Goal: Task Accomplishment & Management: Manage account settings

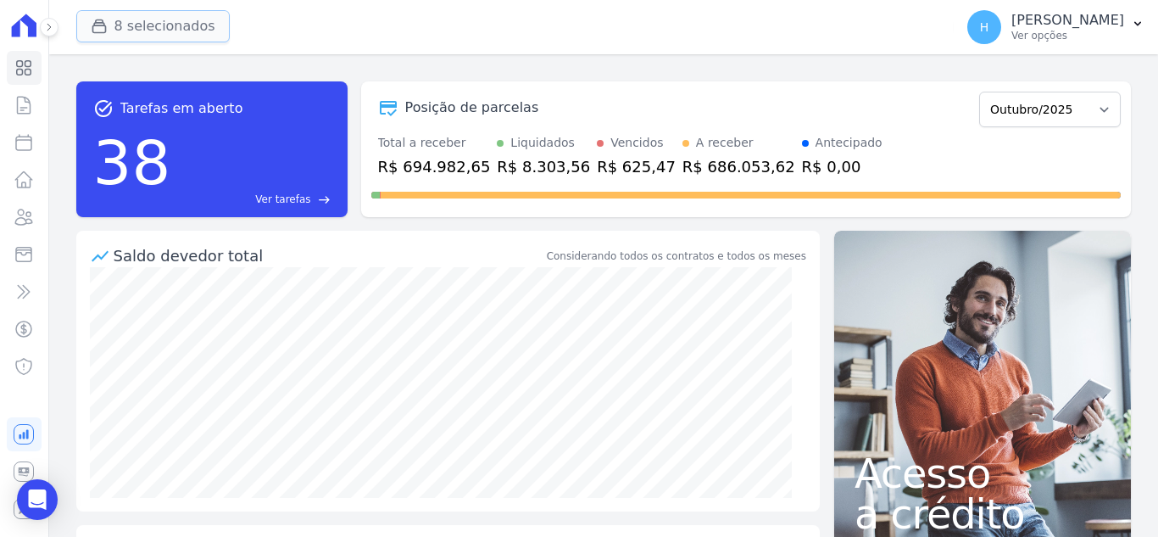
click at [152, 22] on button "8 selecionados" at bounding box center [152, 26] width 153 height 32
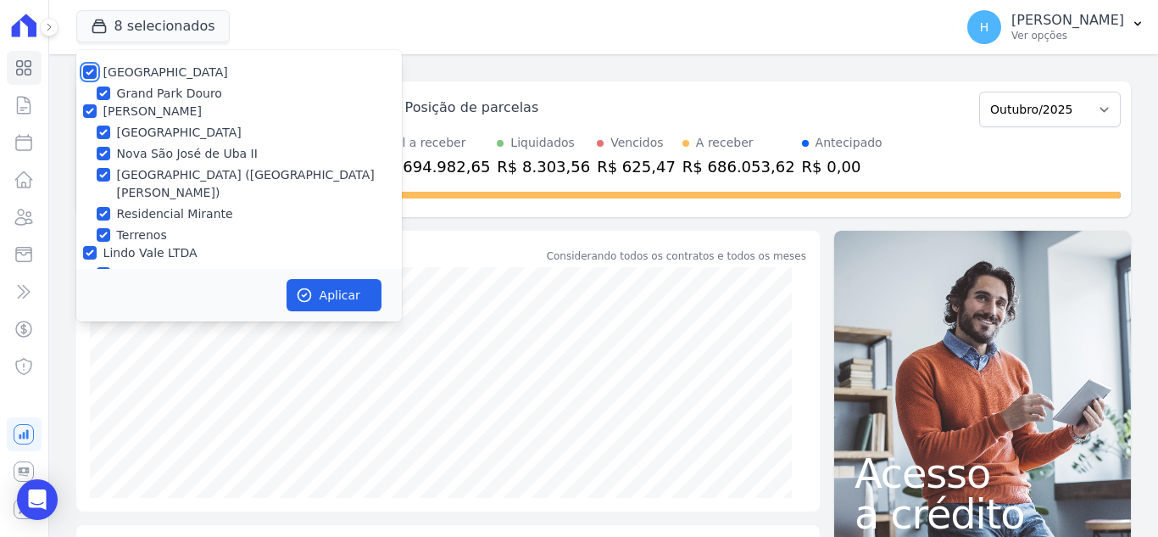
click at [91, 75] on input "[GEOGRAPHIC_DATA]" at bounding box center [90, 72] width 14 height 14
checkbox input "false"
click at [83, 114] on input "[PERSON_NAME]" at bounding box center [90, 111] width 14 height 14
checkbox input "false"
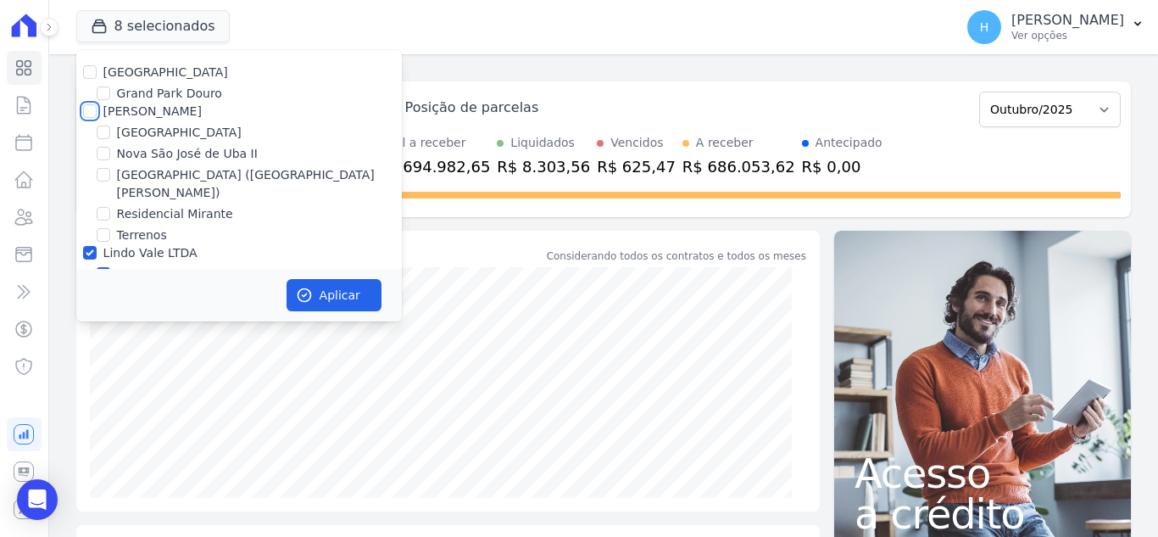
checkbox input "false"
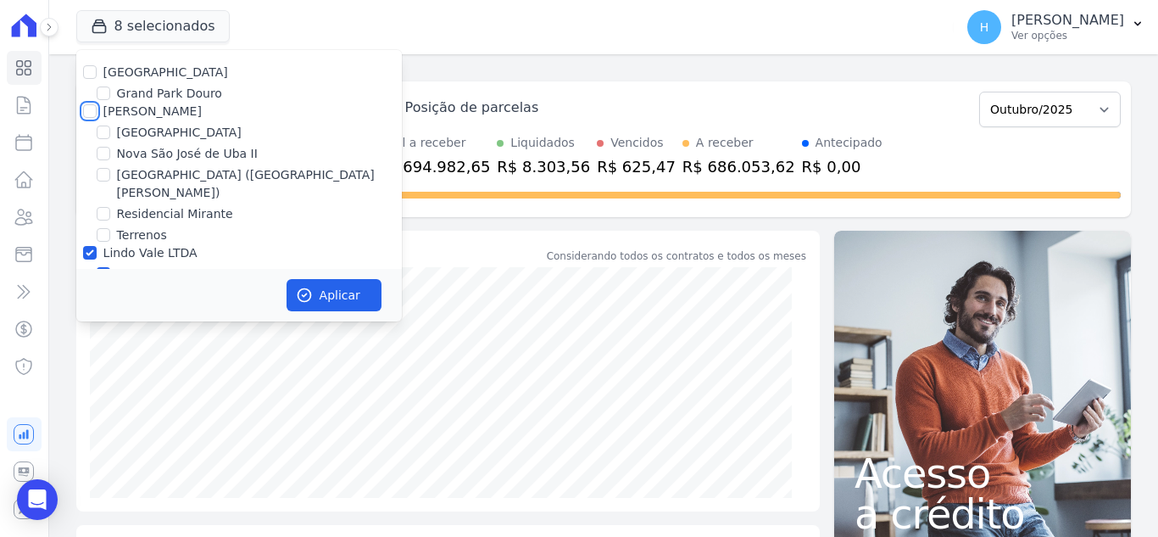
scroll to position [49, 0]
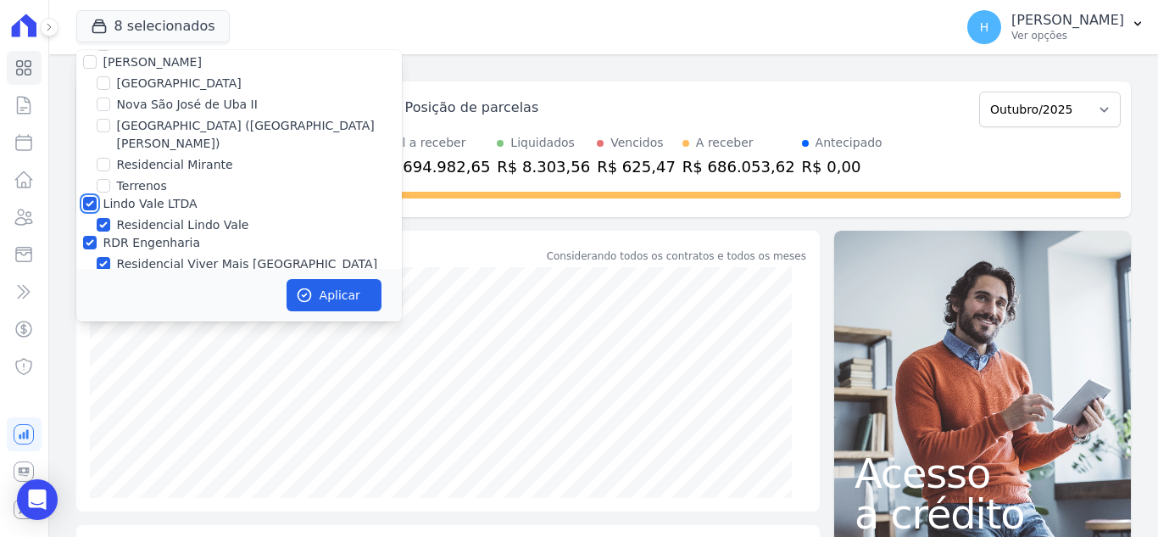
click at [87, 197] on input "Lindo Vale LTDA" at bounding box center [90, 204] width 14 height 14
checkbox input "false"
click at [87, 234] on div at bounding box center [90, 242] width 14 height 17
drag, startPoint x: 89, startPoint y: 220, endPoint x: 102, endPoint y: 165, distance: 55.7
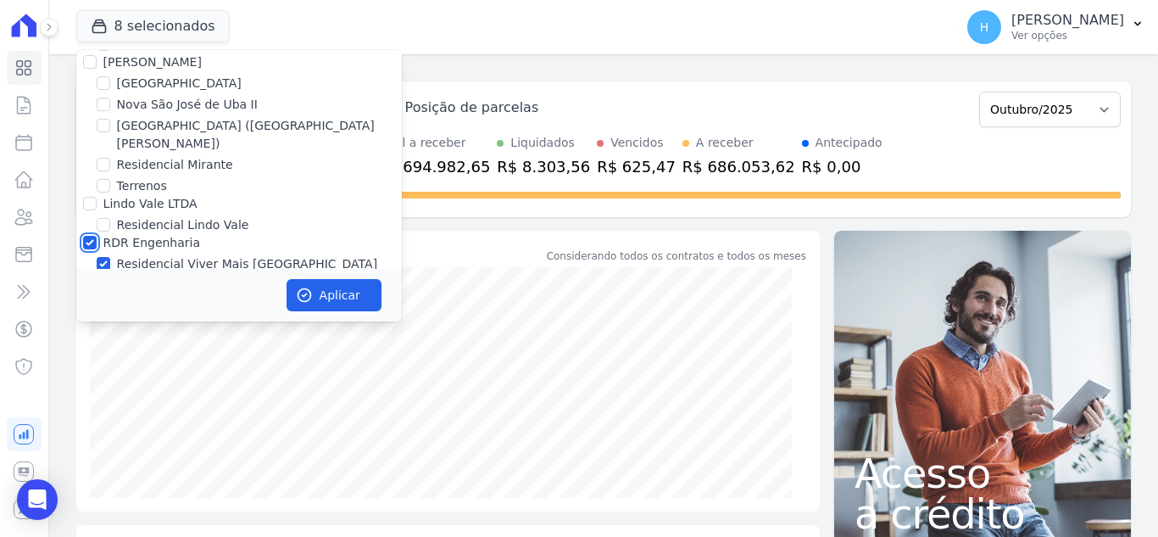
click at [90, 236] on input "RDR Engenharia" at bounding box center [90, 243] width 14 height 14
checkbox input "false"
click at [110, 79] on div "[GEOGRAPHIC_DATA]" at bounding box center [239, 84] width 326 height 18
click at [102, 86] on input "[GEOGRAPHIC_DATA]" at bounding box center [104, 83] width 14 height 14
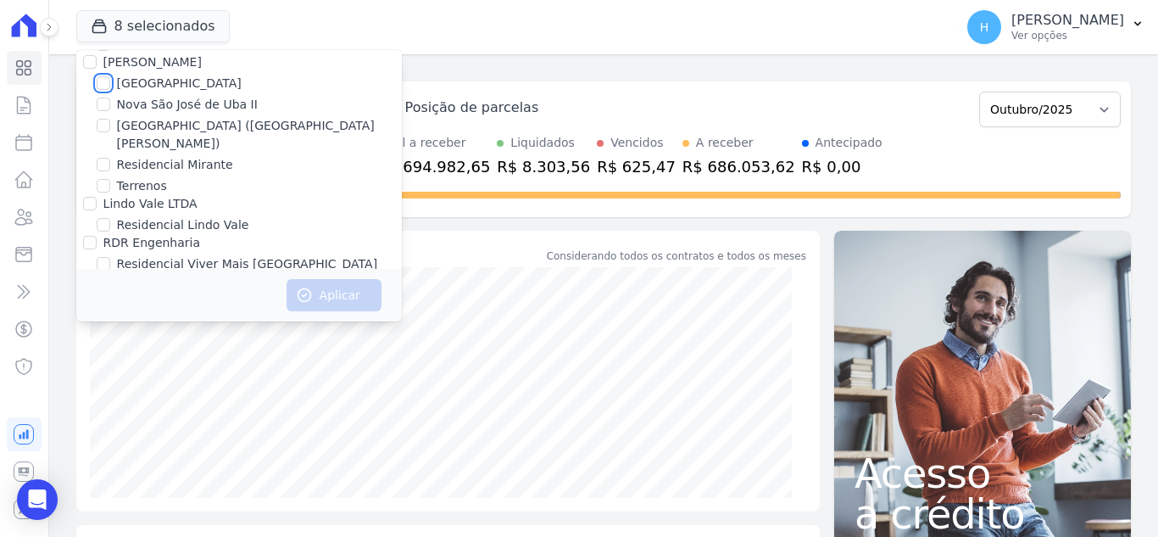
checkbox input "true"
click at [339, 296] on button "Aplicar" at bounding box center [334, 295] width 95 height 32
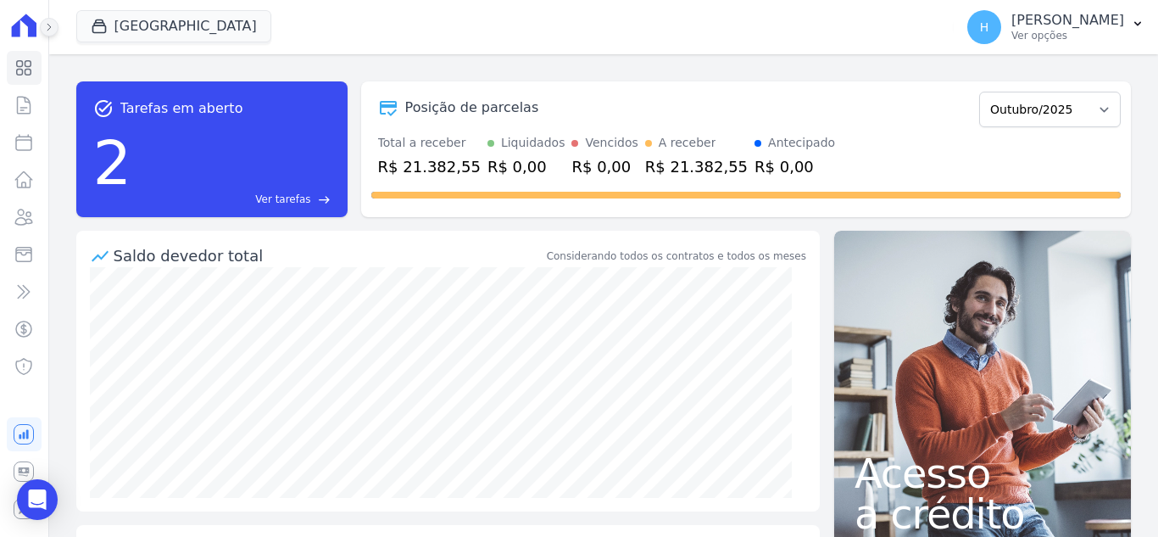
click at [47, 25] on icon at bounding box center [49, 27] width 10 height 10
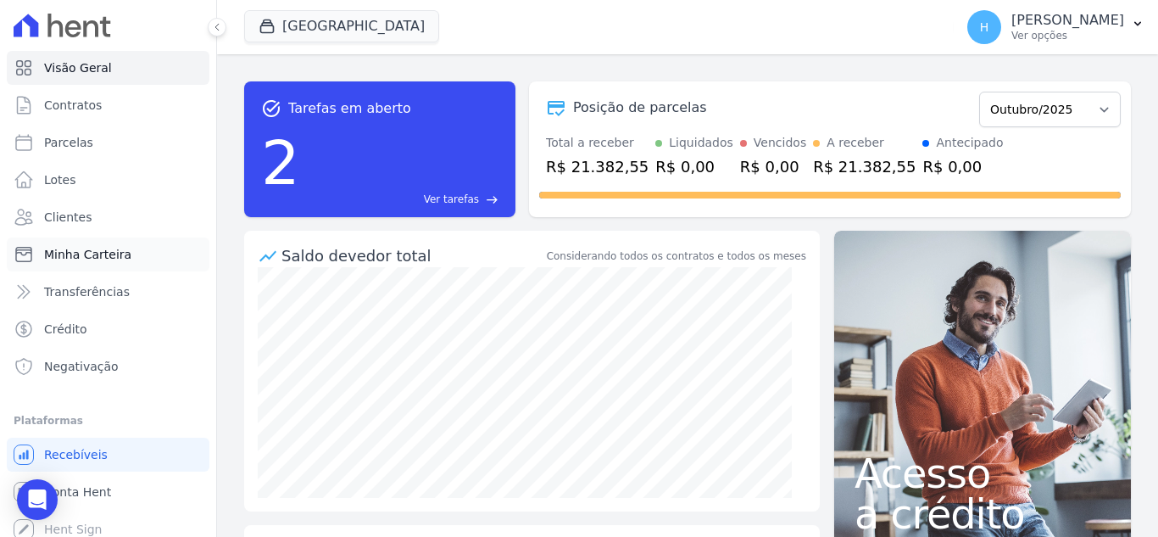
click at [109, 255] on span "Minha Carteira" at bounding box center [87, 254] width 87 height 17
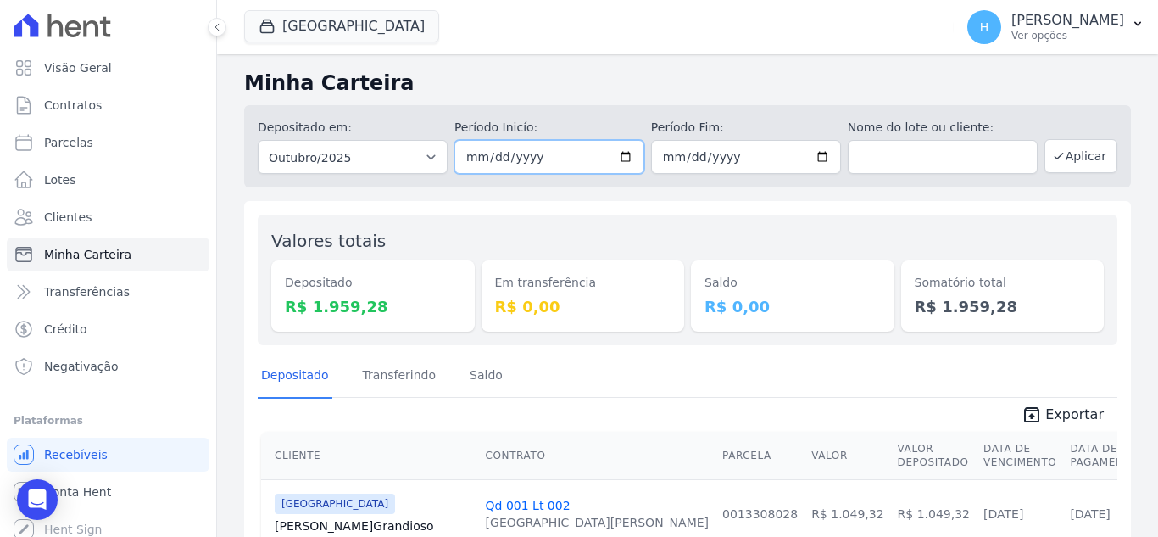
click at [621, 156] on input "[DATE]" at bounding box center [549, 157] width 190 height 34
type input "[DATE]"
click at [809, 160] on input "2025-10-31" at bounding box center [746, 157] width 190 height 34
type input "[DATE]"
click at [943, 222] on div "Valores totais Depositado R$ 1.959,28 Em transferência R$ 0,00 Saldo R$ 0,00 So…" at bounding box center [688, 279] width 860 height 131
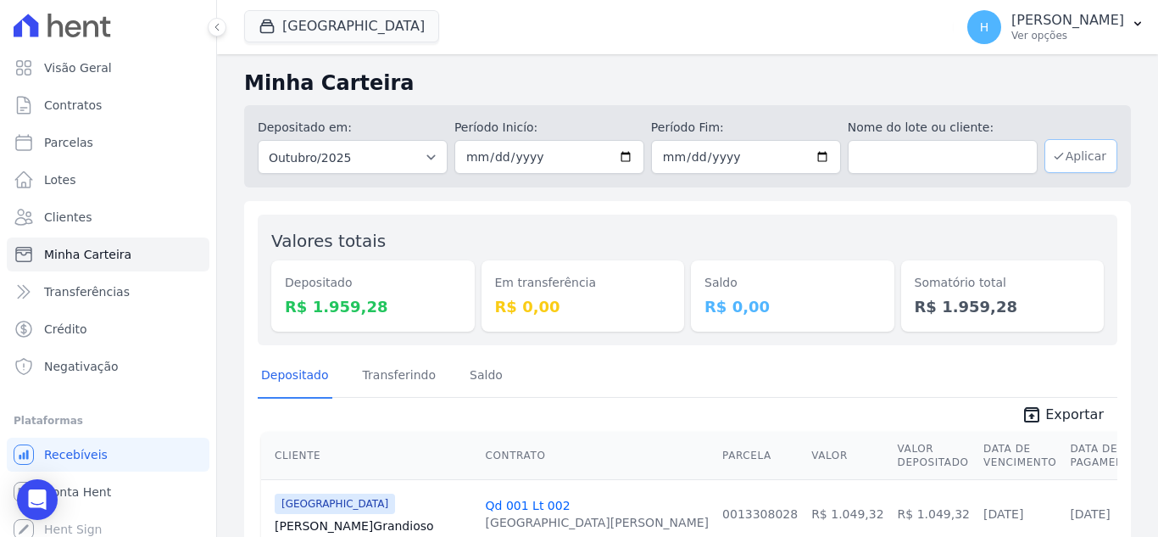
click at [1056, 155] on button "Aplicar" at bounding box center [1080, 156] width 73 height 34
click at [220, 23] on icon at bounding box center [217, 27] width 10 height 10
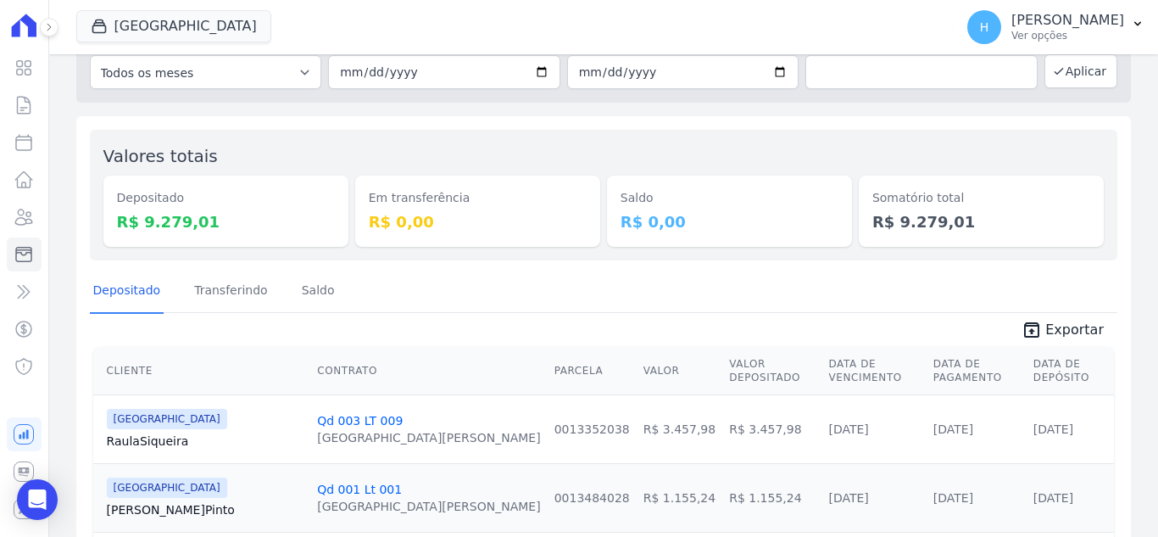
scroll to position [254, 0]
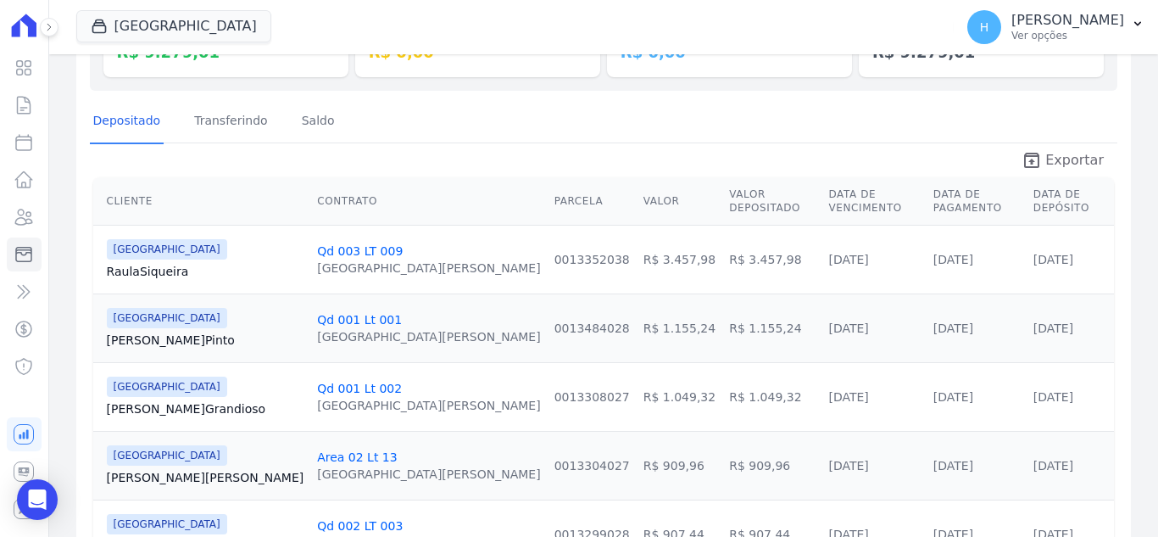
click at [1050, 156] on span "Exportar" at bounding box center [1074, 160] width 58 height 20
click at [654, 146] on span "unarchive Exportar" at bounding box center [604, 158] width 1028 height 31
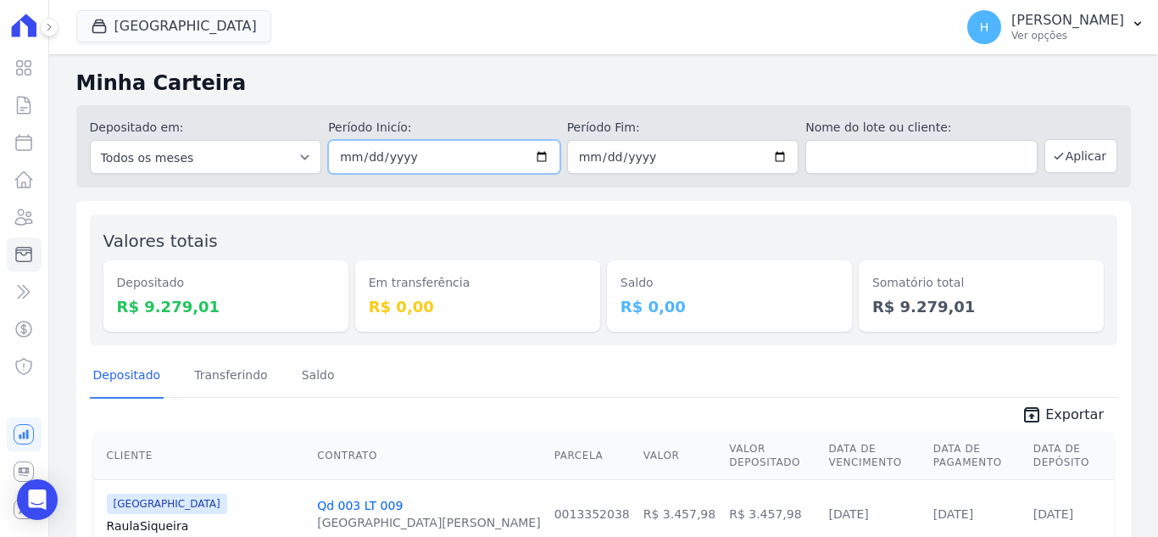
click at [537, 159] on input "[DATE]" at bounding box center [444, 157] width 232 height 34
type input "[DATE]"
click at [771, 159] on input "[DATE]" at bounding box center [683, 157] width 232 height 34
type input "[DATE]"
click at [1052, 160] on icon "button" at bounding box center [1059, 156] width 14 height 14
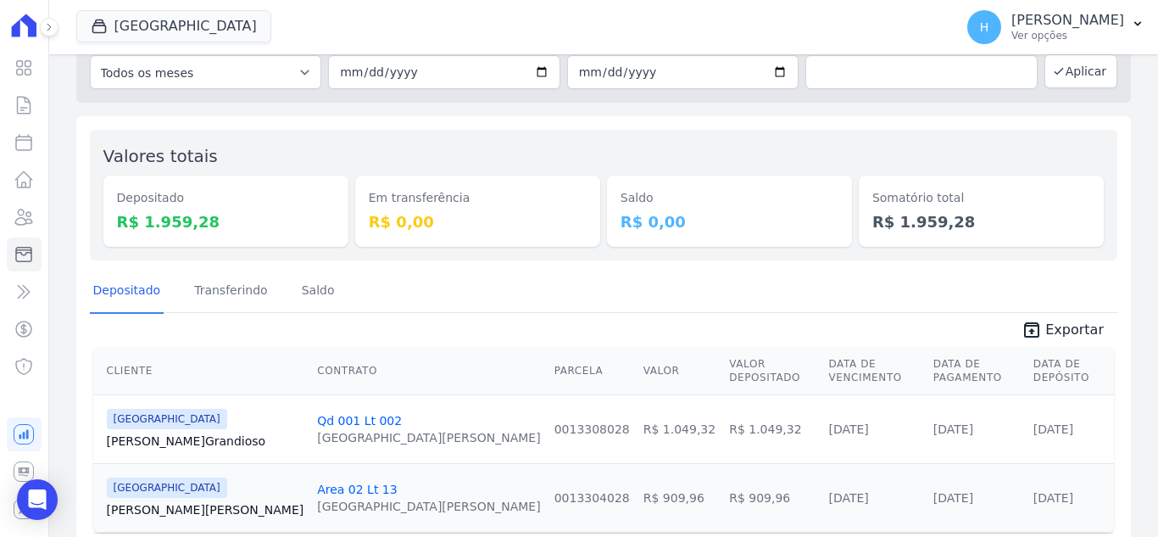
scroll to position [136, 0]
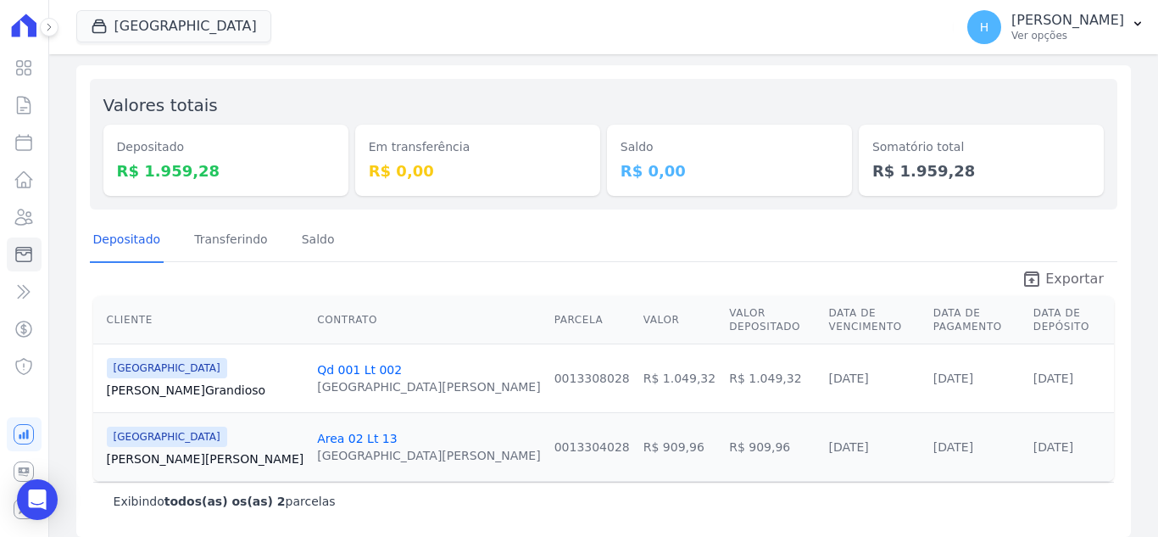
click at [1046, 272] on span "Exportar" at bounding box center [1074, 279] width 58 height 20
